Goal: Navigation & Orientation: Find specific page/section

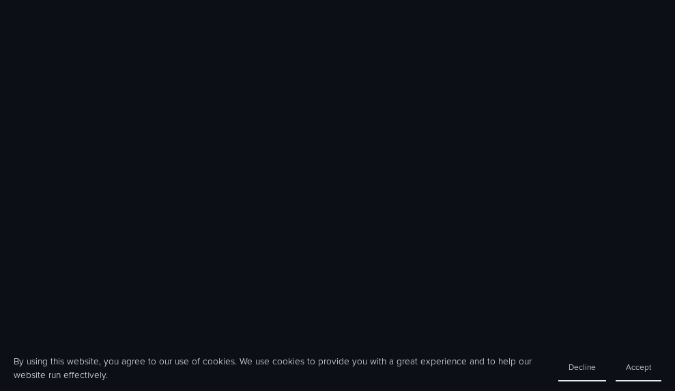
scroll to position [883, 0]
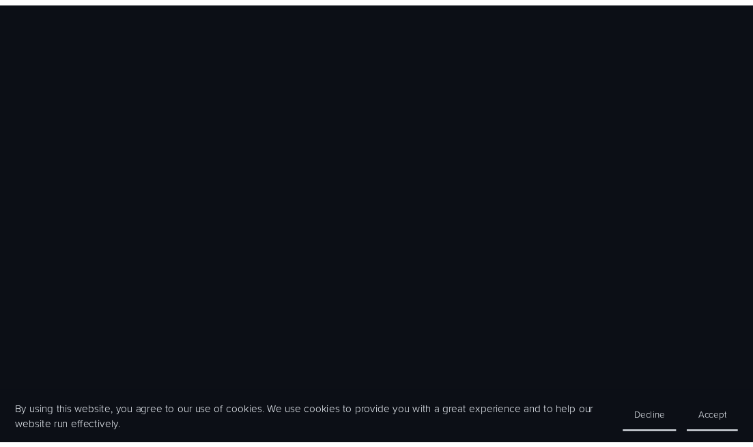
scroll to position [470, 0]
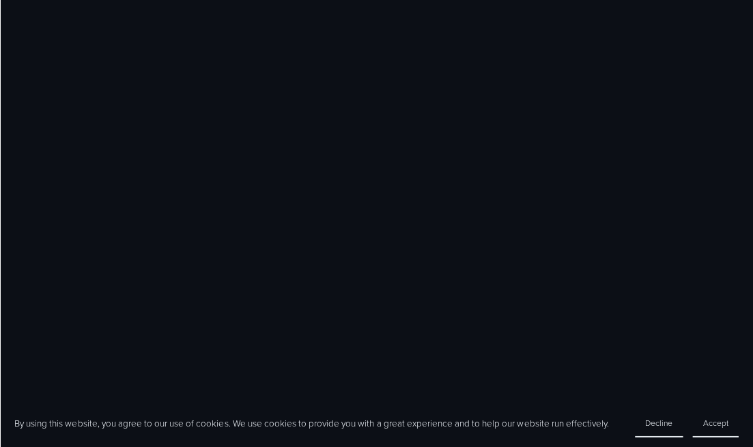
scroll to position [1113, 0]
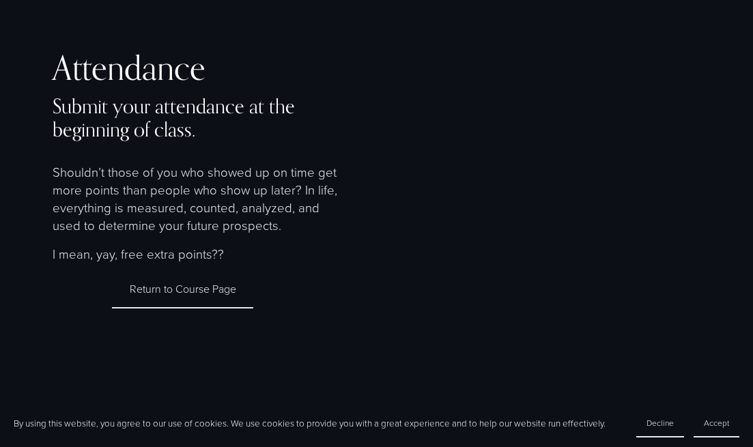
scroll to position [470, 0]
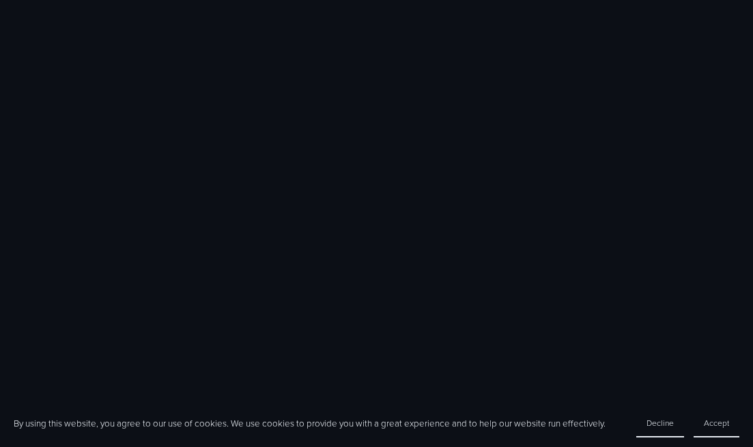
scroll to position [1113, 0]
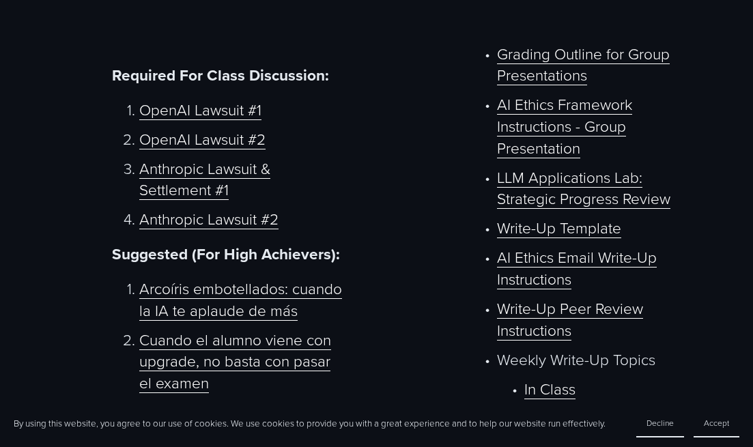
scroll to position [627, 0]
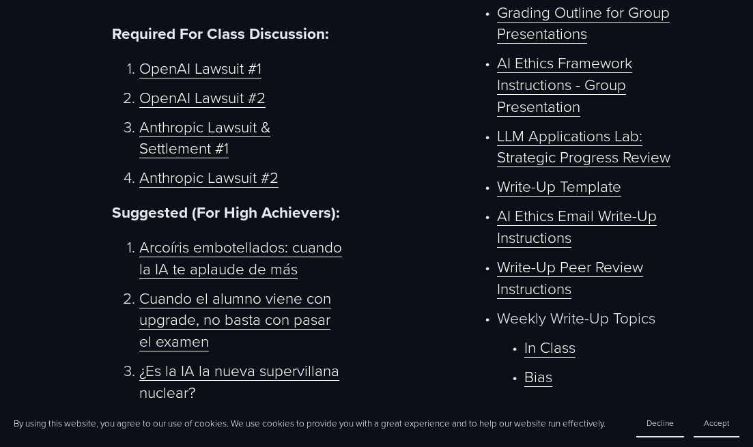
click at [548, 144] on link "LLM Applications Lab: Strategic Progress Review" at bounding box center [583, 146] width 173 height 43
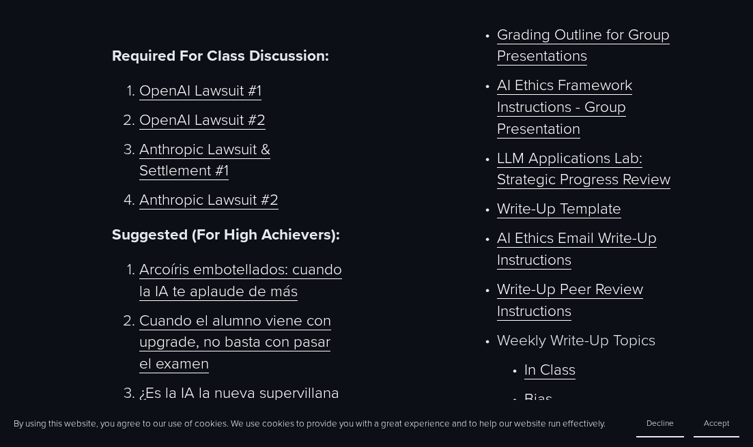
scroll to position [602, 0]
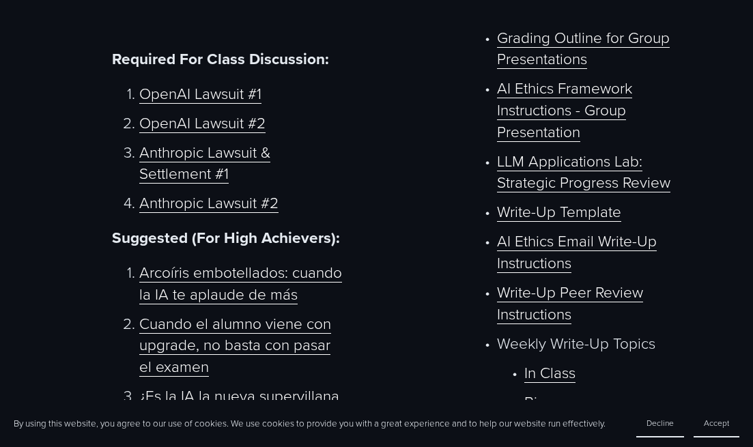
click at [521, 101] on link "AI Ethics Framework Instructions - Group Presentation" at bounding box center [564, 109] width 135 height 64
